Goal: Entertainment & Leisure: Consume media (video, audio)

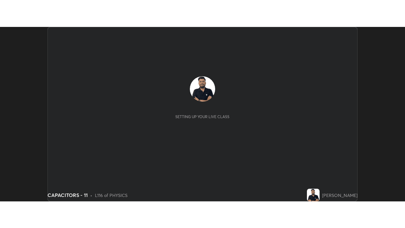
scroll to position [175, 405]
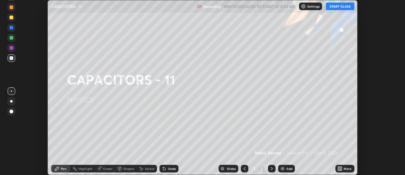
click at [344, 6] on button "START CLASS" at bounding box center [340, 7] width 29 height 8
click at [341, 169] on icon at bounding box center [342, 170] width 2 height 2
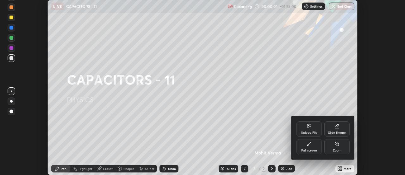
click at [311, 149] on div "Full screen" at bounding box center [310, 150] width 16 height 3
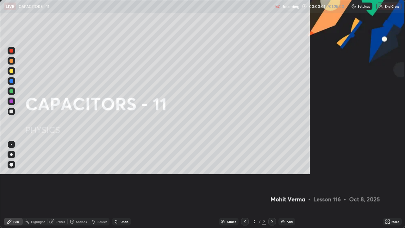
scroll to position [228, 405]
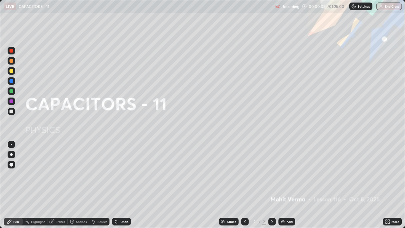
click at [292, 174] on div "Add" at bounding box center [290, 221] width 6 height 3
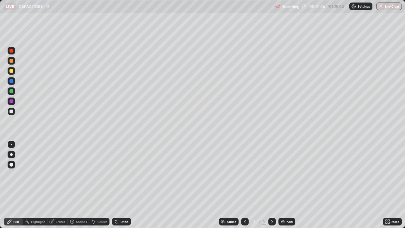
click at [11, 69] on div at bounding box center [12, 71] width 4 height 4
click at [120, 174] on div "Undo" at bounding box center [121, 222] width 19 height 8
click at [12, 111] on div at bounding box center [12, 112] width 4 height 4
click at [13, 71] on div at bounding box center [12, 71] width 4 height 4
click at [125, 174] on div "Undo" at bounding box center [125, 221] width 8 height 3
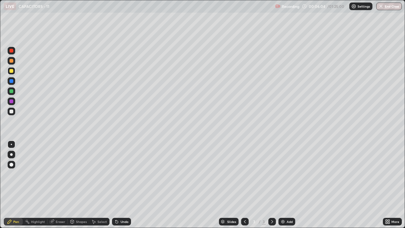
click at [60, 174] on div "Eraser" at bounding box center [58, 222] width 20 height 8
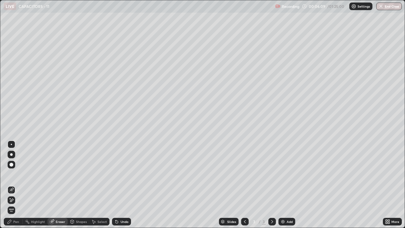
click at [12, 174] on icon at bounding box center [11, 200] width 5 height 5
click at [289, 174] on div "Add" at bounding box center [290, 221] width 6 height 3
click at [17, 174] on div "Pen" at bounding box center [16, 221] width 6 height 3
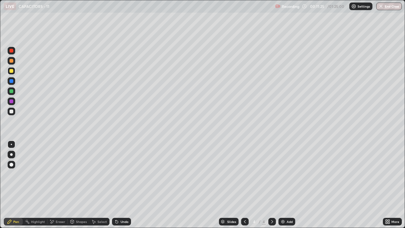
click at [8, 167] on div at bounding box center [12, 165] width 8 height 8
click at [13, 111] on div at bounding box center [12, 112] width 4 height 4
click at [12, 111] on div at bounding box center [12, 112] width 4 height 4
click at [11, 144] on div at bounding box center [11, 144] width 1 height 1
click at [282, 174] on img at bounding box center [283, 221] width 5 height 5
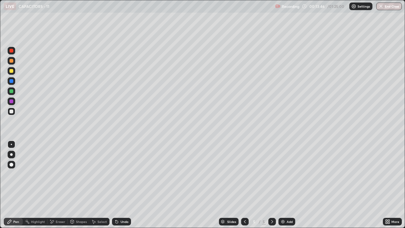
click at [244, 174] on div at bounding box center [245, 222] width 8 height 8
click at [291, 174] on div "Add" at bounding box center [290, 221] width 6 height 3
click at [13, 71] on div at bounding box center [12, 71] width 4 height 4
click at [14, 111] on div at bounding box center [12, 112] width 8 height 8
click at [271, 174] on icon at bounding box center [272, 221] width 5 height 5
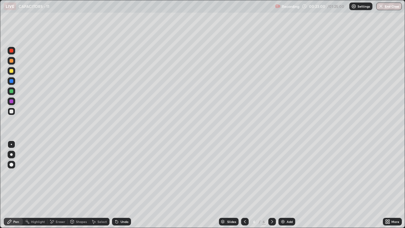
click at [60, 174] on div "Eraser" at bounding box center [61, 221] width 10 height 3
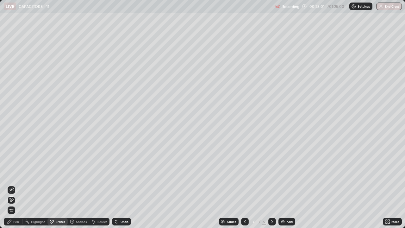
click at [11, 174] on span "Erase all" at bounding box center [11, 210] width 7 height 4
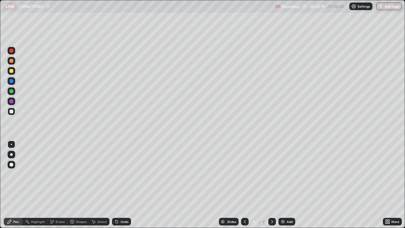
click at [121, 174] on div "Undo" at bounding box center [125, 221] width 8 height 3
click at [118, 174] on icon at bounding box center [116, 221] width 5 height 5
click at [122, 174] on div "Undo" at bounding box center [125, 221] width 8 height 3
click at [119, 174] on div "Undo" at bounding box center [121, 222] width 19 height 8
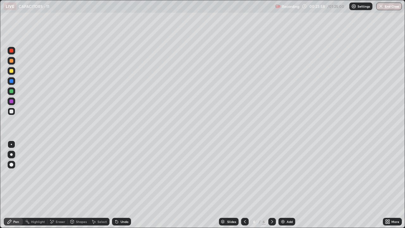
click at [260, 174] on div "/" at bounding box center [260, 222] width 2 height 4
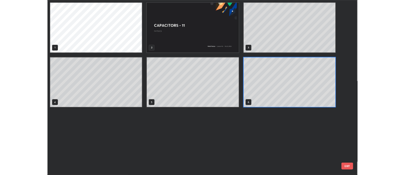
scroll to position [226, 402]
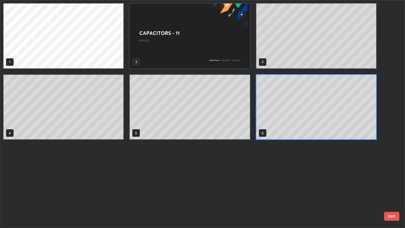
click at [259, 174] on div "1 2 3 4 5 6" at bounding box center [197, 113] width 394 height 227
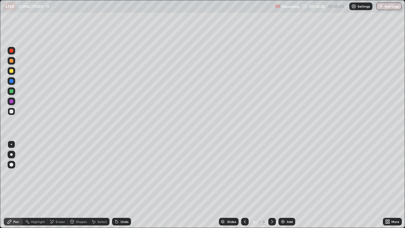
click at [64, 174] on div "Eraser" at bounding box center [61, 221] width 10 height 3
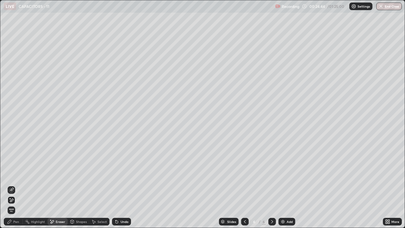
click at [15, 174] on div "Pen" at bounding box center [16, 221] width 6 height 3
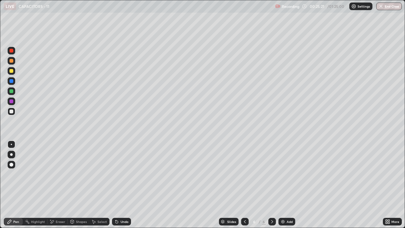
click at [123, 174] on div "Undo" at bounding box center [121, 222] width 19 height 8
click at [124, 174] on div "Undo" at bounding box center [121, 222] width 19 height 8
click at [123, 174] on div "Undo" at bounding box center [121, 222] width 19 height 8
click at [124, 174] on div "Undo" at bounding box center [121, 222] width 19 height 8
click at [123, 174] on div "Undo" at bounding box center [121, 222] width 19 height 8
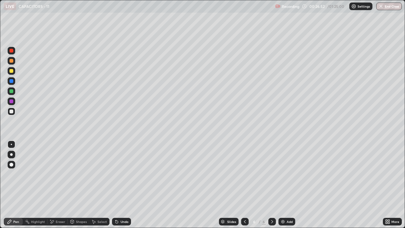
click at [284, 174] on img at bounding box center [283, 221] width 5 height 5
click at [12, 165] on div at bounding box center [12, 165] width 4 height 4
click at [11, 144] on div at bounding box center [11, 144] width 1 height 1
click at [52, 174] on icon at bounding box center [51, 221] width 5 height 5
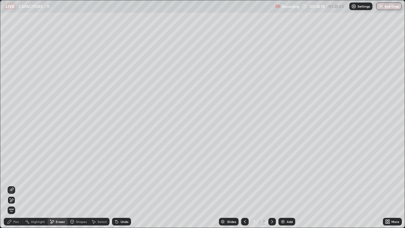
click at [13, 174] on div "Pen" at bounding box center [13, 222] width 19 height 8
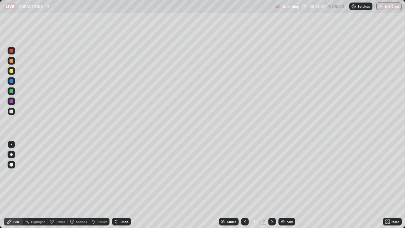
click at [117, 174] on icon at bounding box center [117, 222] width 3 height 3
click at [314, 174] on div "Slides 7 / 7 Add" at bounding box center [257, 221] width 252 height 13
click at [13, 71] on div at bounding box center [12, 71] width 4 height 4
click at [292, 174] on div "Add" at bounding box center [290, 221] width 6 height 3
click at [10, 110] on div at bounding box center [12, 112] width 4 height 4
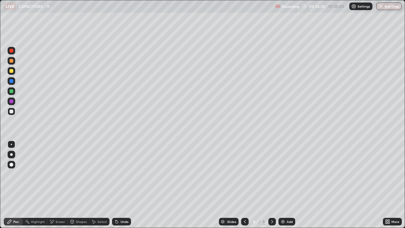
click at [119, 174] on div "Undo" at bounding box center [121, 222] width 19 height 8
click at [56, 174] on div "Eraser" at bounding box center [61, 221] width 10 height 3
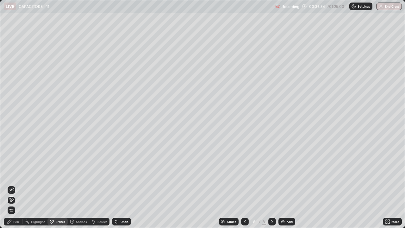
click at [15, 174] on div "Pen" at bounding box center [16, 221] width 6 height 3
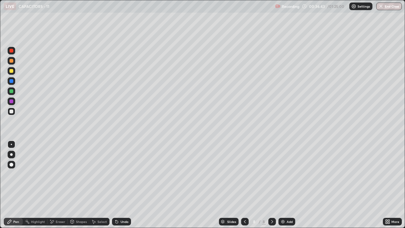
click at [8, 167] on div at bounding box center [12, 165] width 8 height 8
click at [123, 174] on div "Undo" at bounding box center [121, 222] width 19 height 8
click at [119, 174] on div "Undo" at bounding box center [121, 222] width 19 height 8
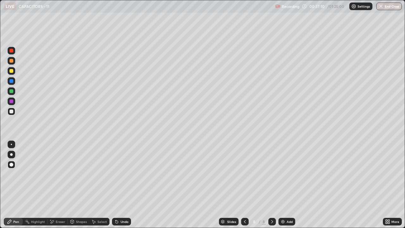
click at [116, 174] on icon at bounding box center [117, 222] width 3 height 3
click at [11, 144] on div at bounding box center [11, 144] width 1 height 1
click at [287, 174] on div "Add" at bounding box center [290, 221] width 6 height 3
click at [10, 70] on div at bounding box center [12, 71] width 4 height 4
click at [60, 174] on div "Eraser" at bounding box center [61, 221] width 10 height 3
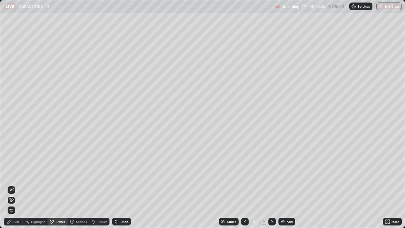
click at [17, 174] on div "Pen" at bounding box center [16, 221] width 6 height 3
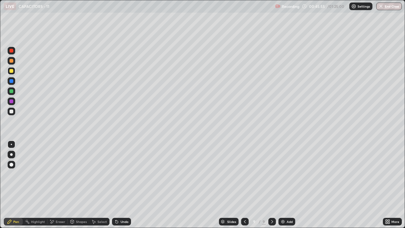
click at [11, 112] on div at bounding box center [12, 112] width 4 height 4
click at [124, 174] on div "Undo" at bounding box center [121, 222] width 19 height 8
click at [126, 174] on div "Undo" at bounding box center [121, 222] width 19 height 8
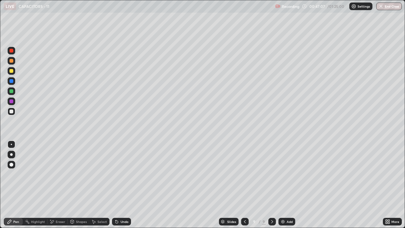
click at [126, 174] on div "Undo" at bounding box center [121, 222] width 19 height 8
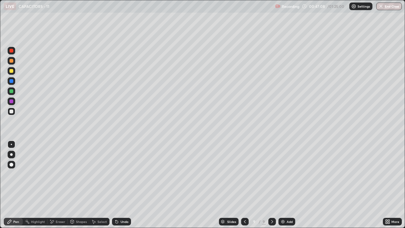
click at [125, 174] on div "Undo" at bounding box center [121, 222] width 19 height 8
click at [374, 174] on div "Slides 9 / 9 Add" at bounding box center [257, 221] width 252 height 13
click at [384, 174] on div "More" at bounding box center [392, 221] width 19 height 13
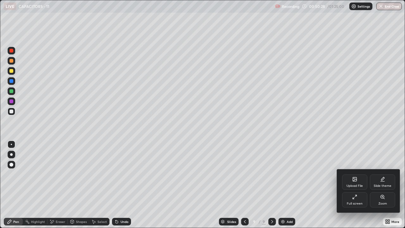
click at [14, 110] on div at bounding box center [202, 114] width 405 height 228
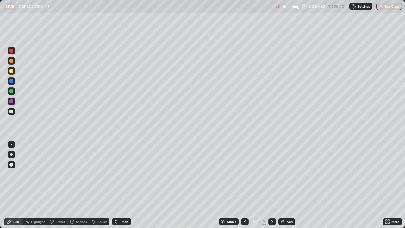
click at [288, 174] on div "Add" at bounding box center [290, 221] width 6 height 3
click at [57, 174] on div "Eraser" at bounding box center [61, 221] width 10 height 3
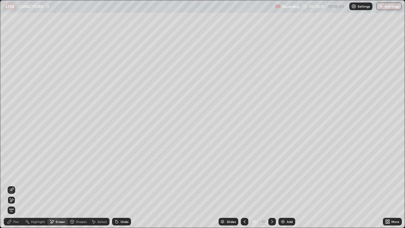
click at [14, 174] on span "Erase all" at bounding box center [11, 210] width 7 height 4
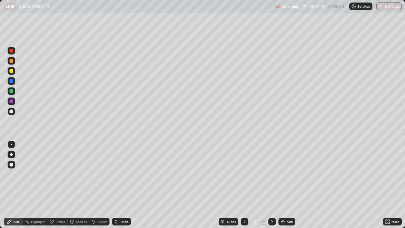
click at [290, 174] on div "Add" at bounding box center [287, 222] width 17 height 8
click at [290, 174] on div "Add" at bounding box center [290, 221] width 6 height 3
click at [58, 174] on div "Eraser" at bounding box center [61, 221] width 10 height 3
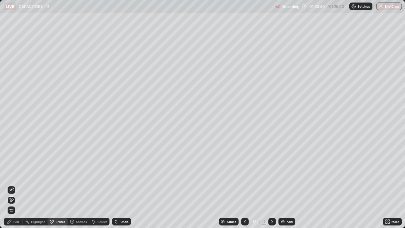
click at [18, 174] on div "Pen" at bounding box center [16, 221] width 6 height 3
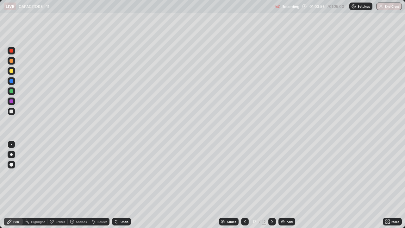
click at [59, 174] on div "Eraser" at bounding box center [61, 221] width 10 height 3
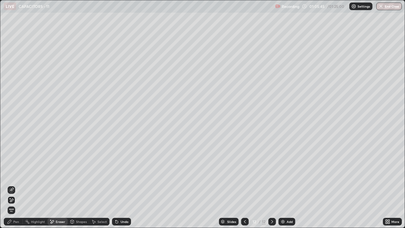
click at [10, 174] on icon at bounding box center [10, 222] width 4 height 4
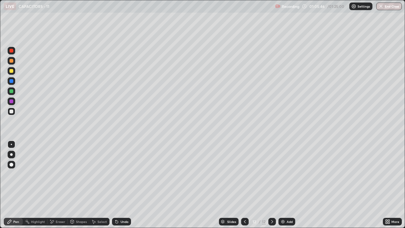
click at [10, 70] on div at bounding box center [12, 71] width 4 height 4
click at [286, 174] on div "Add" at bounding box center [287, 222] width 17 height 8
click at [75, 174] on div "Shapes" at bounding box center [79, 222] width 22 height 8
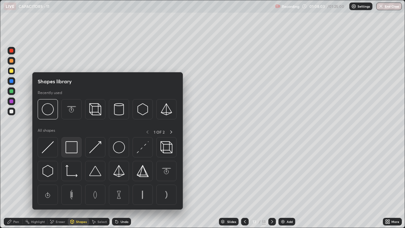
click at [75, 151] on img at bounding box center [72, 147] width 12 height 12
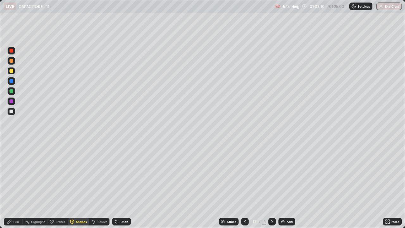
click at [14, 174] on div "Pen" at bounding box center [16, 221] width 6 height 3
click at [13, 112] on div at bounding box center [12, 112] width 4 height 4
click at [12, 71] on div at bounding box center [12, 71] width 4 height 4
click at [282, 174] on img at bounding box center [283, 221] width 5 height 5
click at [14, 110] on div at bounding box center [12, 112] width 8 height 8
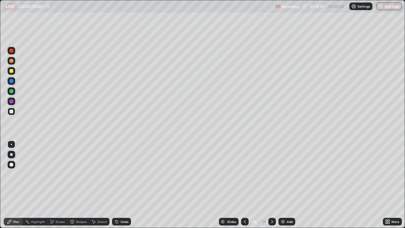
click at [245, 174] on icon at bounding box center [245, 221] width 5 height 5
click at [247, 174] on div at bounding box center [245, 222] width 8 height 8
click at [271, 174] on icon at bounding box center [272, 221] width 5 height 5
click at [272, 174] on div at bounding box center [273, 222] width 8 height 8
click at [243, 174] on icon at bounding box center [245, 221] width 5 height 5
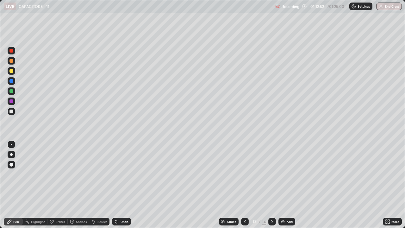
click at [272, 174] on div at bounding box center [273, 222] width 8 height 8
click at [59, 174] on div "Eraser" at bounding box center [61, 221] width 10 height 3
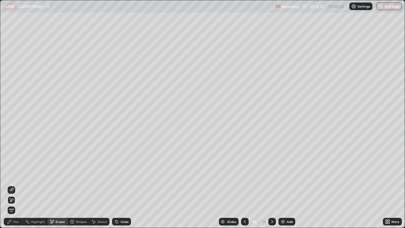
click at [12, 174] on span "Erase all" at bounding box center [11, 210] width 7 height 4
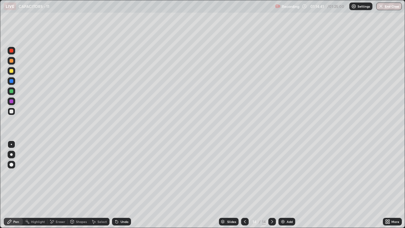
click at [10, 69] on div at bounding box center [12, 71] width 4 height 4
click at [244, 174] on icon at bounding box center [245, 221] width 5 height 5
click at [274, 174] on div at bounding box center [273, 221] width 8 height 13
click at [386, 6] on button "End Class" at bounding box center [389, 7] width 25 height 8
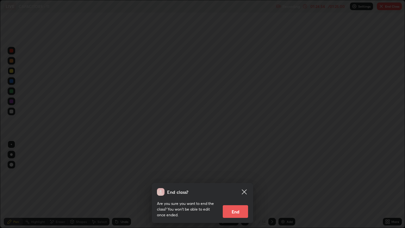
click at [240, 174] on button "End" at bounding box center [235, 211] width 25 height 13
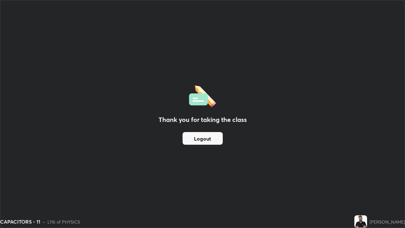
click at [212, 143] on button "Logout" at bounding box center [203, 138] width 40 height 13
click at [213, 140] on button "Logout" at bounding box center [203, 138] width 40 height 13
click at [218, 138] on button "Logout" at bounding box center [203, 138] width 40 height 13
click at [219, 139] on button "Logout" at bounding box center [203, 138] width 40 height 13
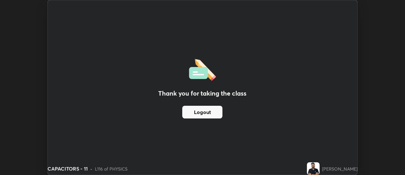
scroll to position [31500, 31269]
click at [340, 165] on div "[PERSON_NAME]" at bounding box center [339, 168] width 35 height 7
